Goal: Information Seeking & Learning: Learn about a topic

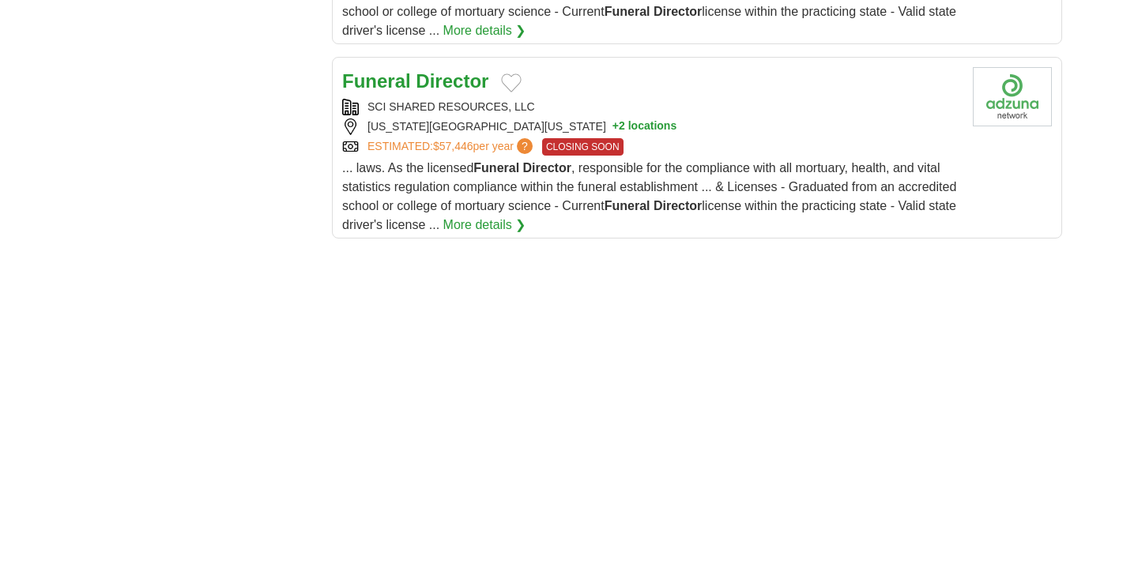
scroll to position [2763, 0]
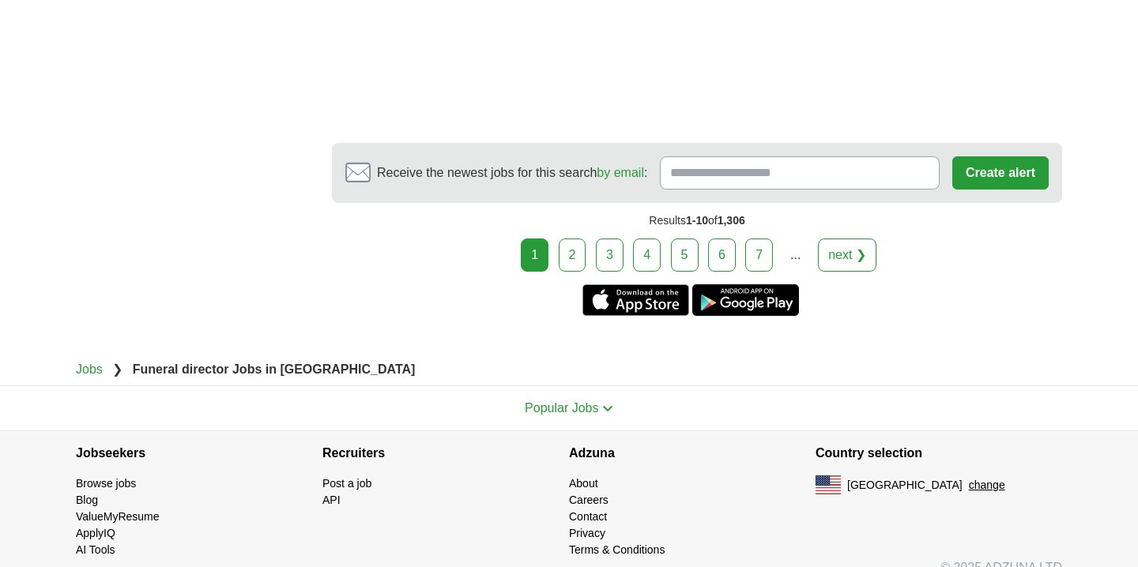
click at [576, 239] on link "2" at bounding box center [573, 255] width 28 height 33
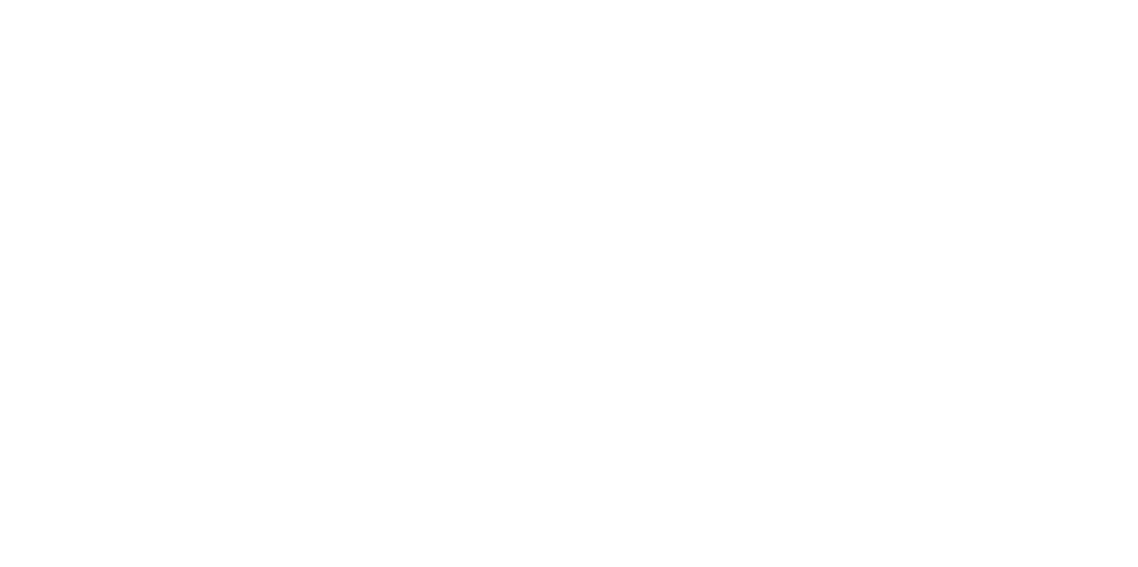
scroll to position [3036, 0]
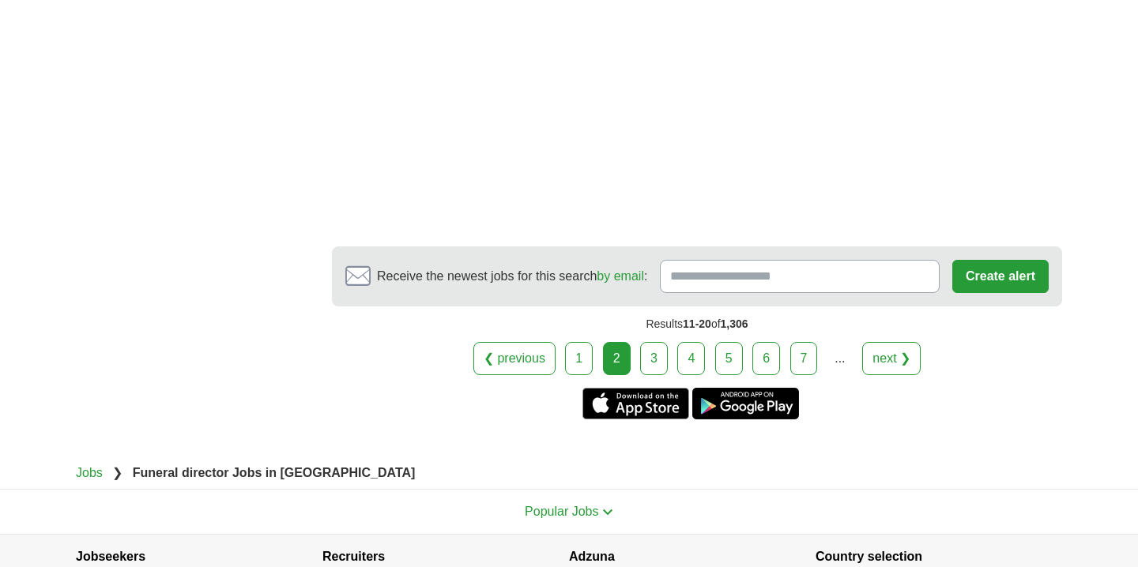
click at [644, 342] on link "3" at bounding box center [654, 358] width 28 height 33
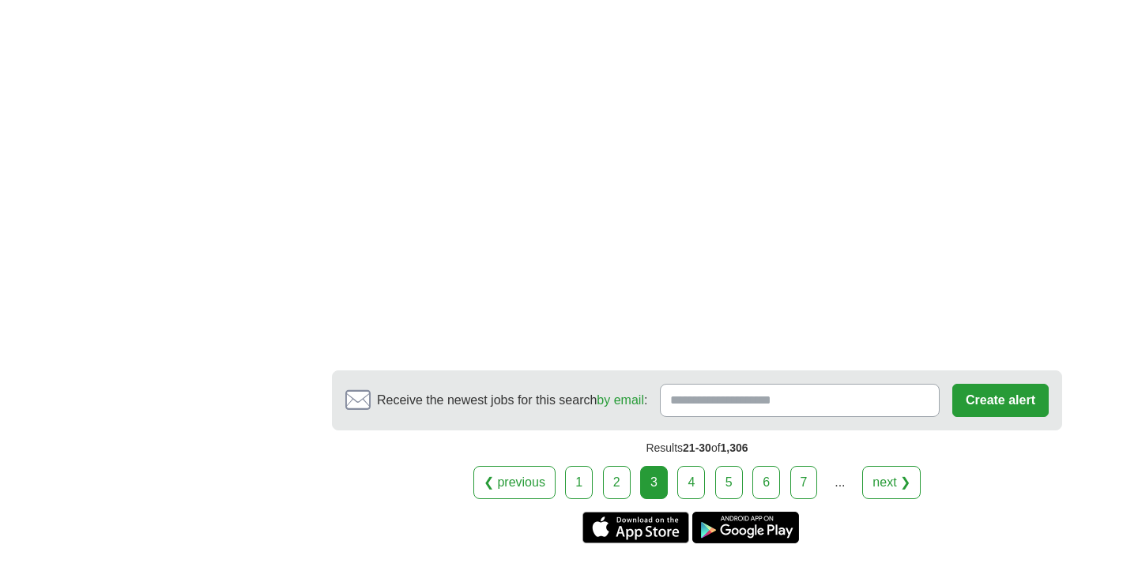
scroll to position [2567, 0]
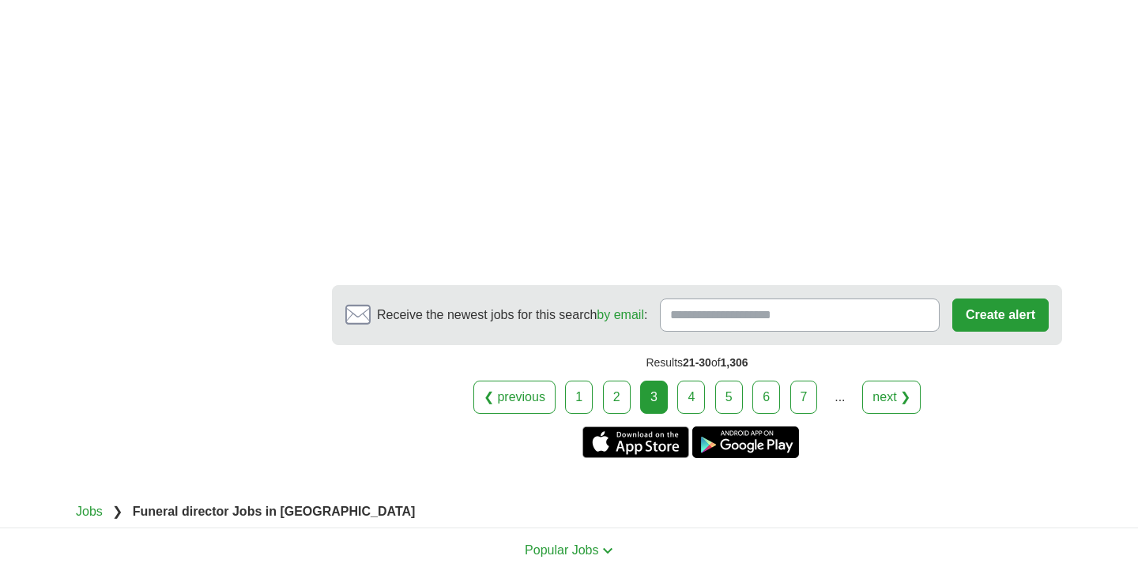
click at [728, 381] on link "5" at bounding box center [729, 397] width 28 height 33
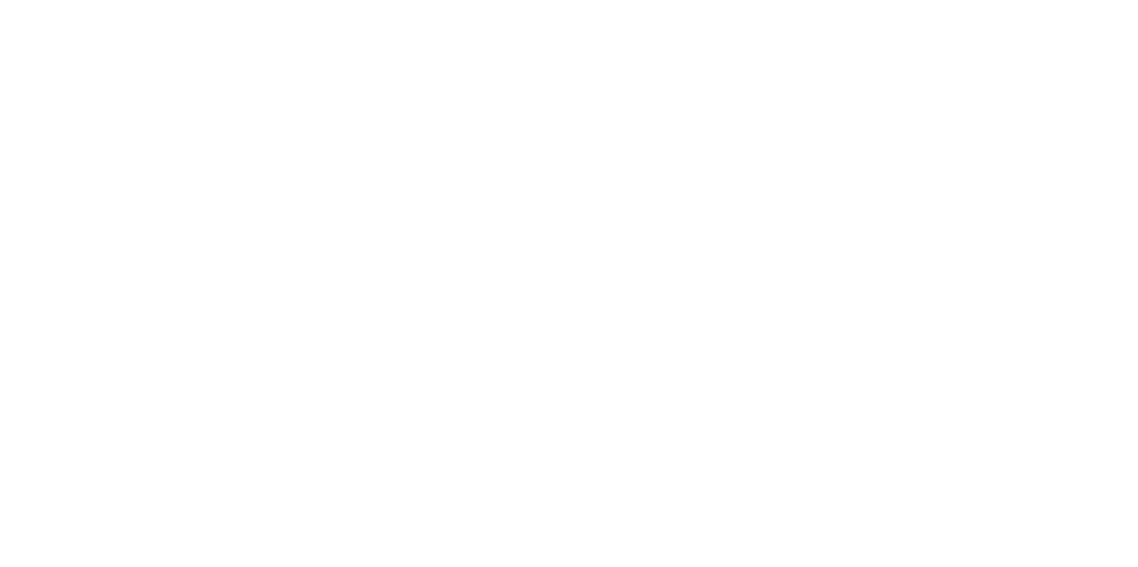
scroll to position [2591, 0]
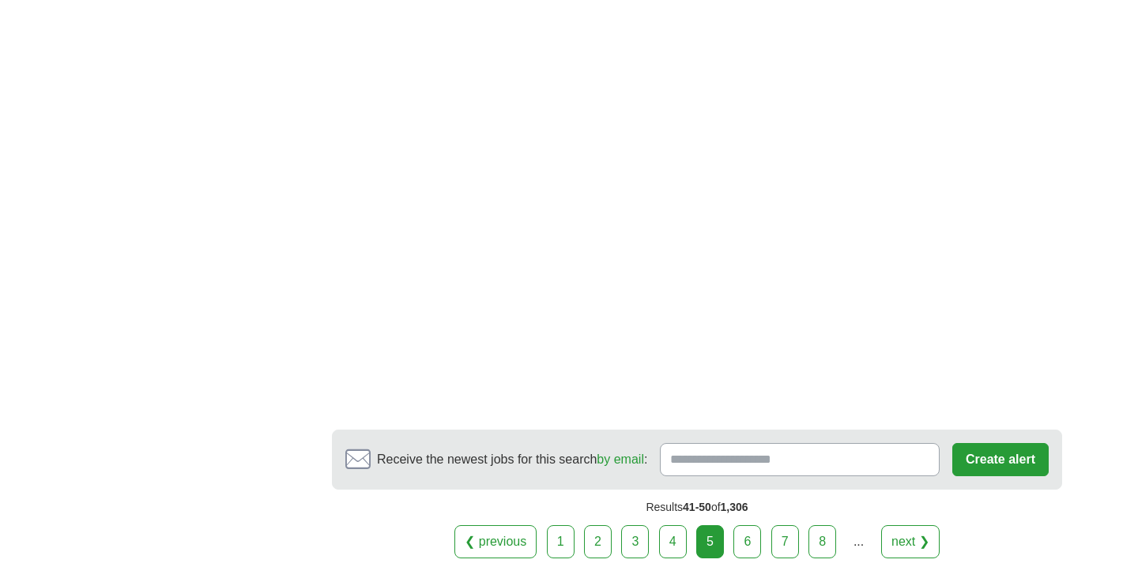
click at [781, 525] on link "7" at bounding box center [785, 541] width 28 height 33
